Goal: Task Accomplishment & Management: Manage account settings

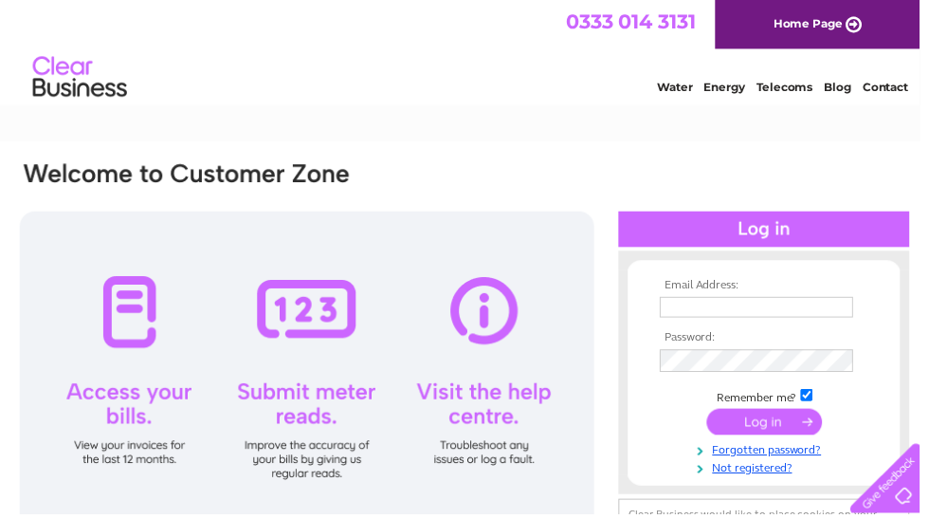
click at [685, 318] on input "text" at bounding box center [764, 310] width 195 height 21
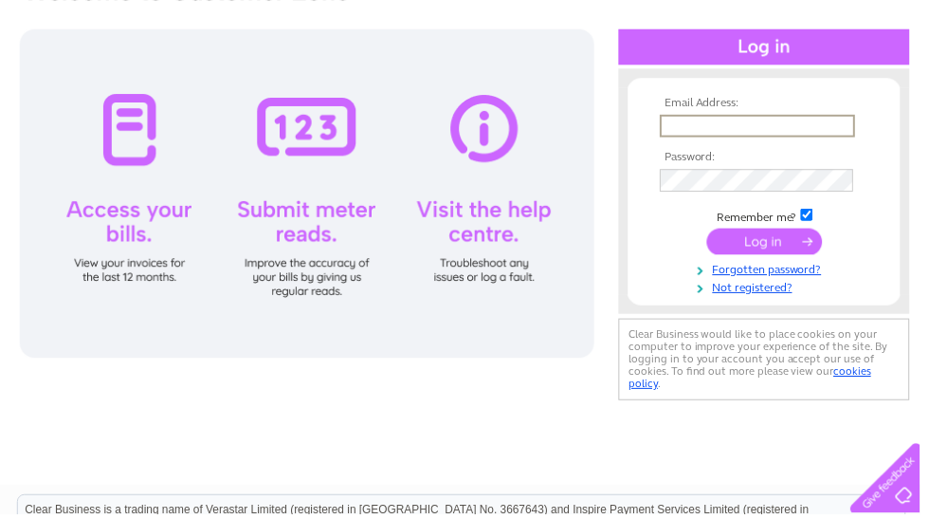
scroll to position [185, 0]
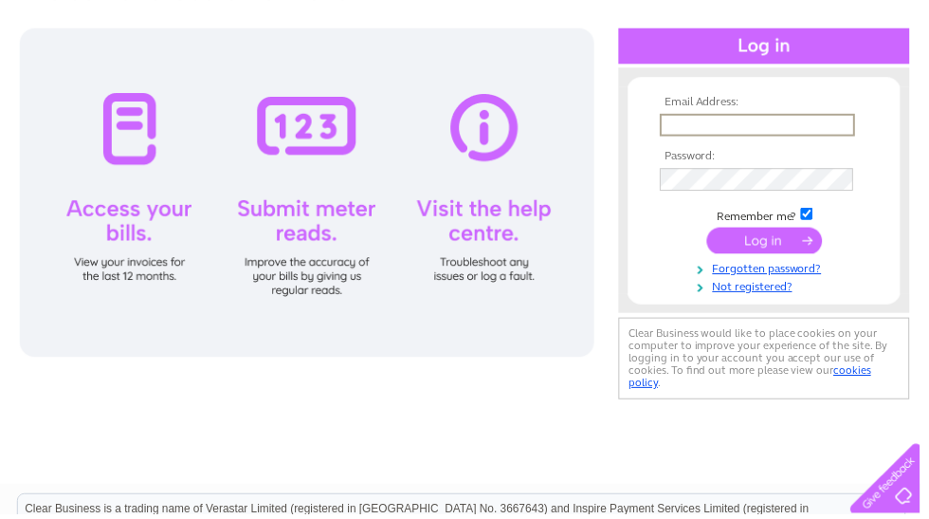
type input "sandraleith46@gmail.com"
click at [775, 247] on input "submit" at bounding box center [772, 242] width 117 height 27
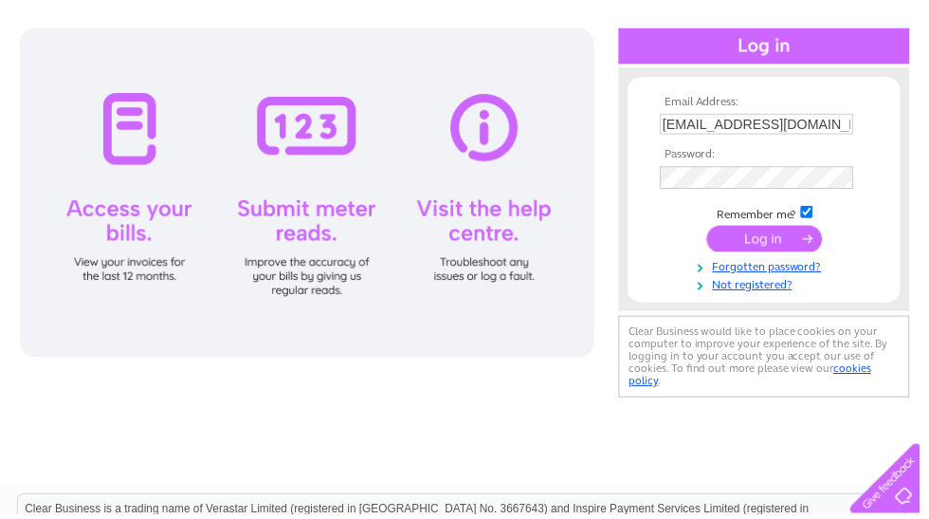
click at [773, 254] on input "submit" at bounding box center [772, 241] width 117 height 27
click at [811, 246] on input "submit" at bounding box center [772, 241] width 117 height 27
click at [745, 252] on input "submit" at bounding box center [772, 241] width 117 height 27
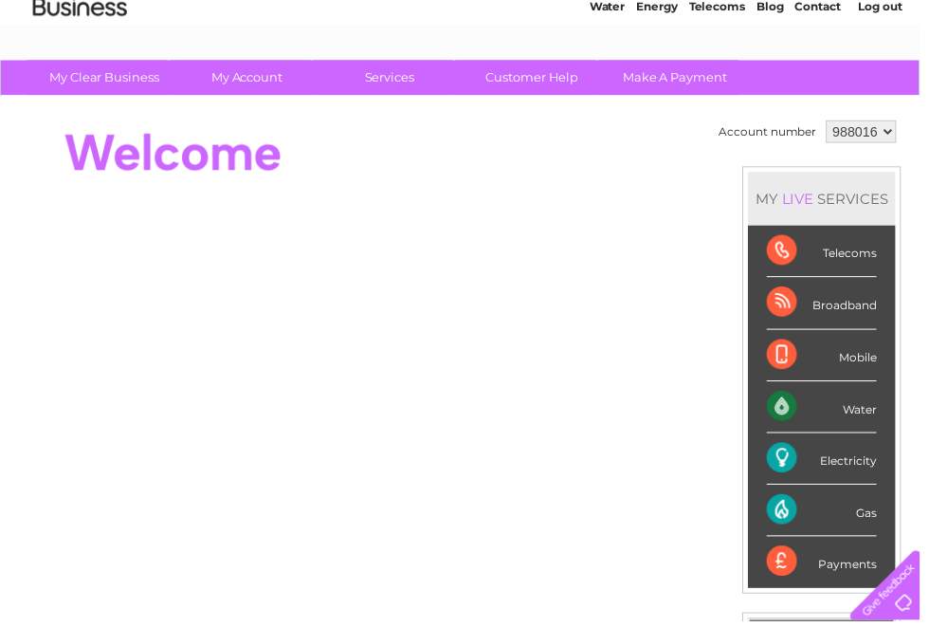
scroll to position [82, 0]
click at [839, 469] on div "Electricity" at bounding box center [830, 463] width 111 height 52
click at [813, 469] on div "Electricity" at bounding box center [830, 463] width 111 height 52
click at [877, 471] on div "Electricity" at bounding box center [830, 463] width 111 height 52
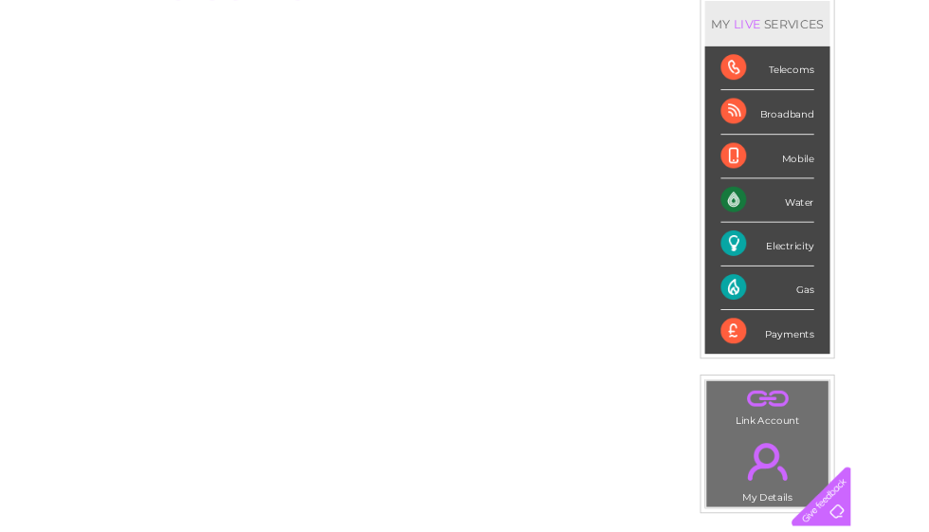
scroll to position [0, 0]
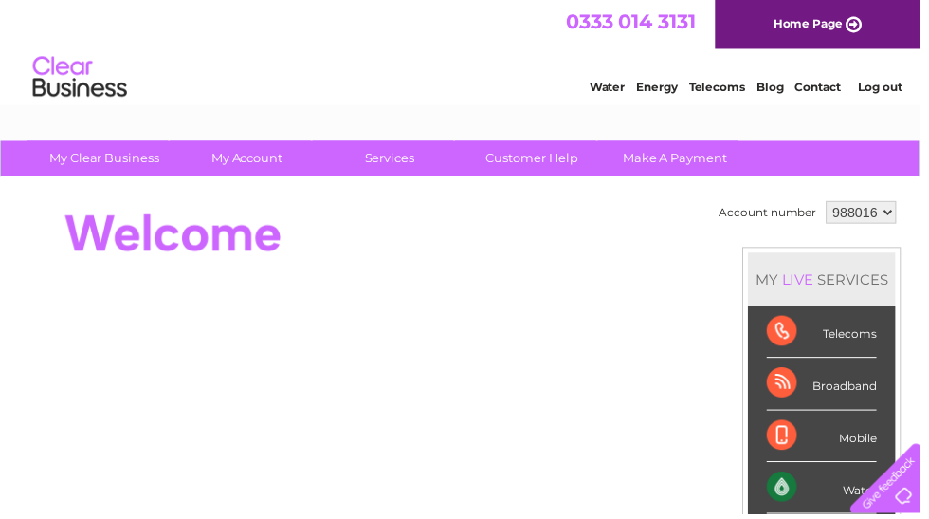
click at [883, 220] on select "988016" at bounding box center [870, 214] width 71 height 23
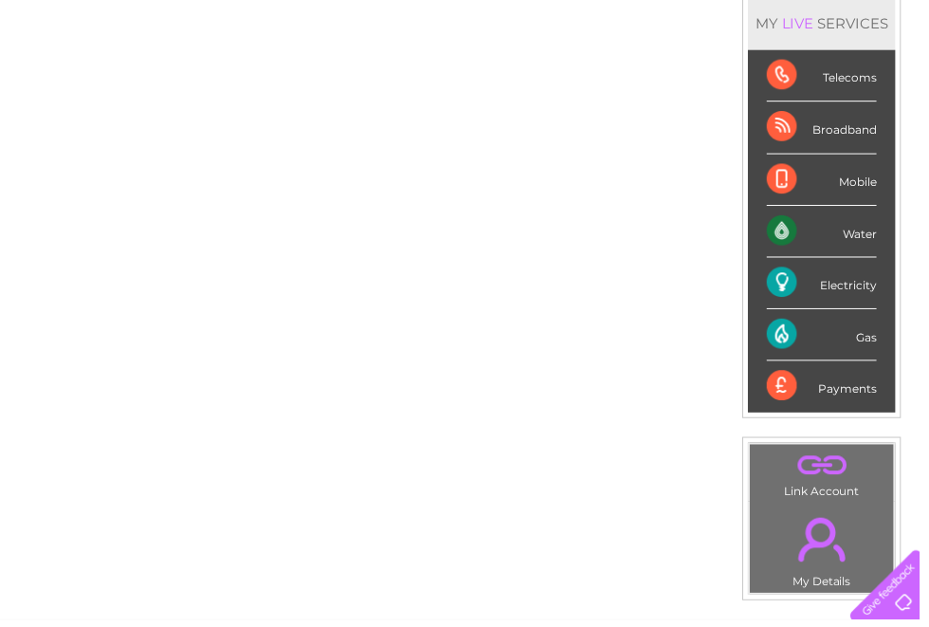
scroll to position [259, 0]
click at [803, 292] on div "Electricity" at bounding box center [830, 286] width 111 height 52
click at [879, 288] on div "Electricity" at bounding box center [830, 286] width 111 height 52
click at [862, 391] on div "Payments" at bounding box center [830, 389] width 111 height 51
click at [803, 390] on div "Payments" at bounding box center [830, 389] width 111 height 51
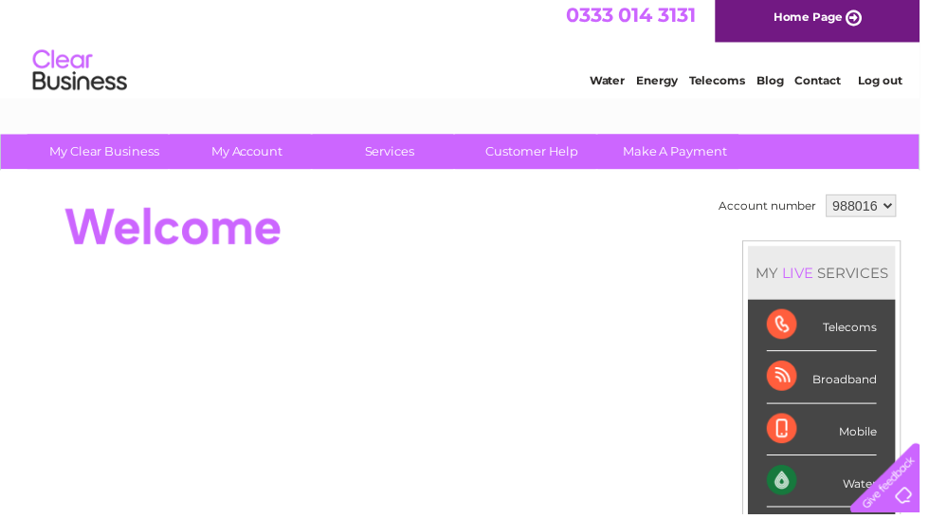
scroll to position [0, 0]
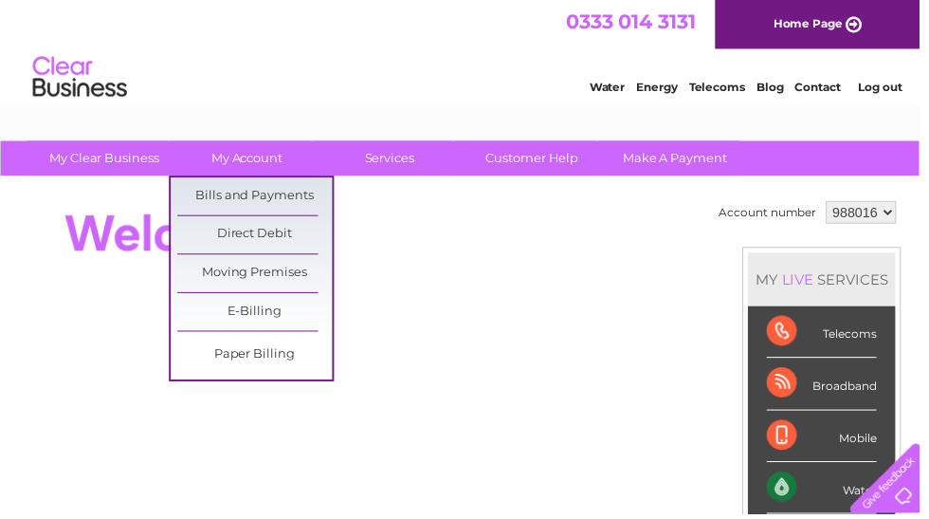
click at [301, 199] on link "Bills and Payments" at bounding box center [257, 198] width 156 height 38
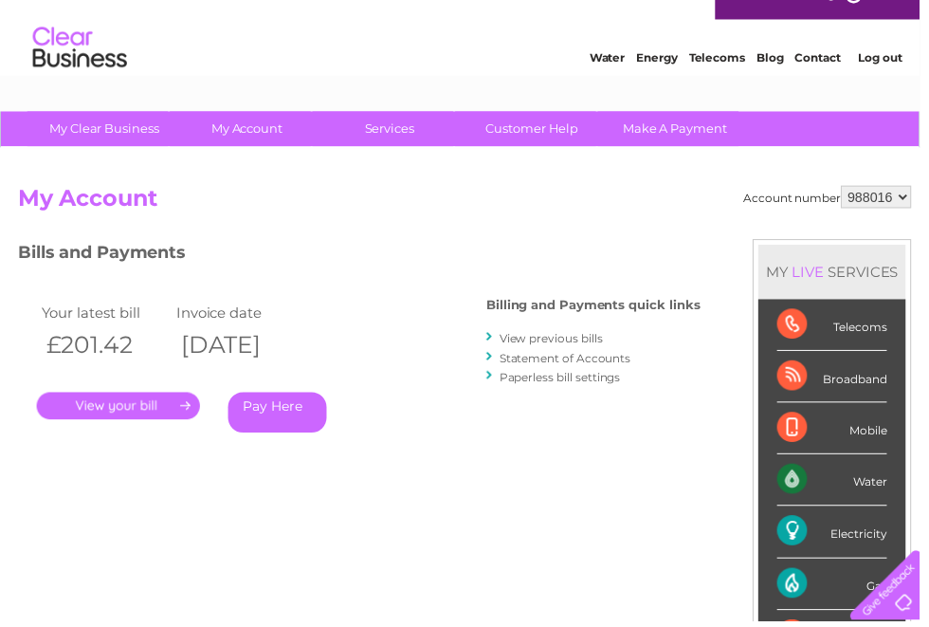
scroll to position [30, 0]
click at [578, 340] on link "View previous bills" at bounding box center [557, 341] width 104 height 14
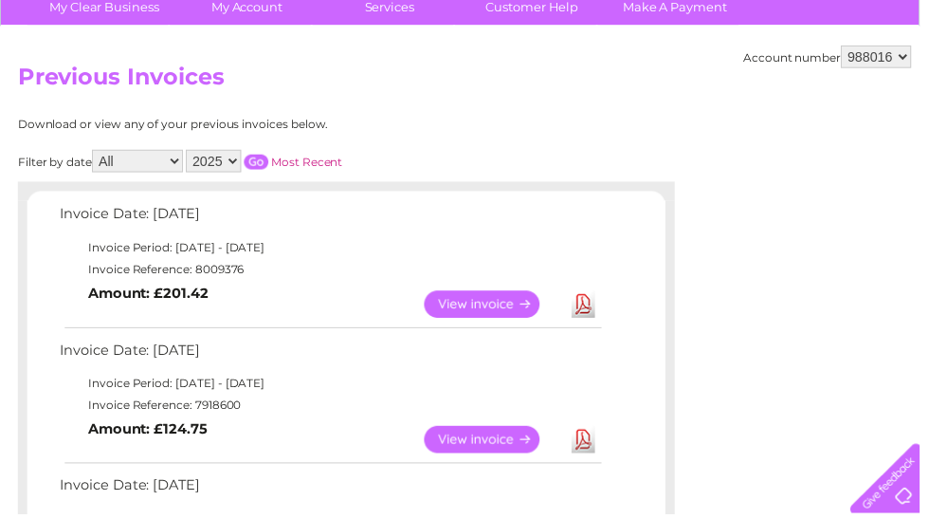
scroll to position [152, 0]
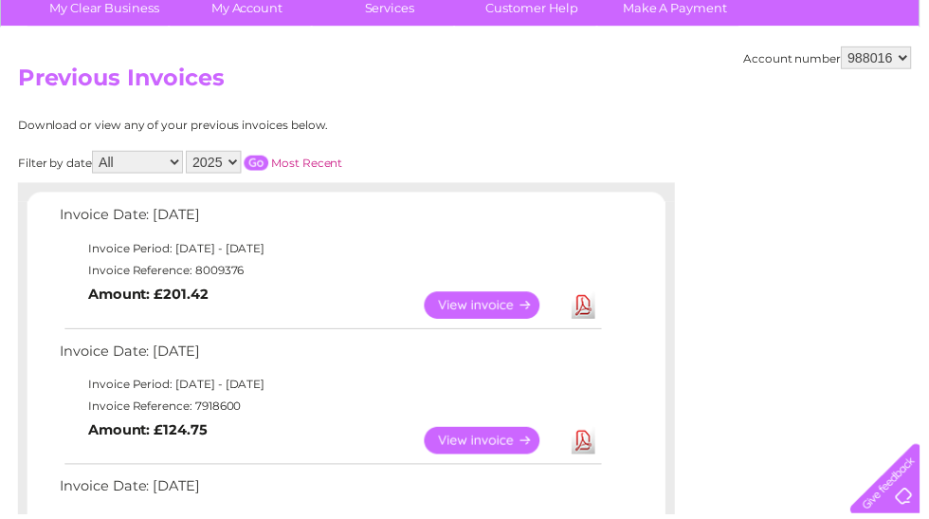
click at [589, 307] on link "Download" at bounding box center [590, 308] width 24 height 28
click at [587, 312] on link "Download" at bounding box center [590, 308] width 24 height 28
click at [524, 310] on link "View" at bounding box center [498, 308] width 139 height 28
